Goal: Complete application form

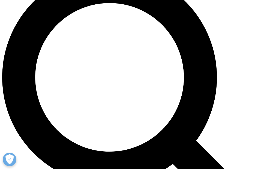
type input "Tare"
type input "Hohaia"
type input "[EMAIL_ADDRESS][DOMAIN_NAME]"
type input "Next Level Soulz33"
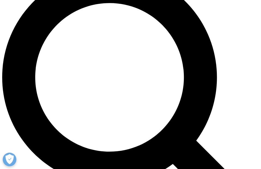
select select "[GEOGRAPHIC_DATA]"
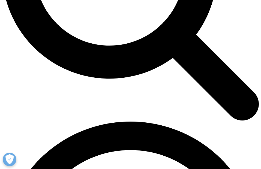
type input "owneroperater"
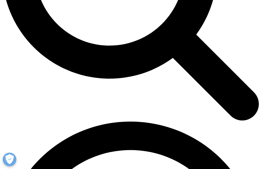
scroll to position [0, 0]
